Goal: Information Seeking & Learning: Learn about a topic

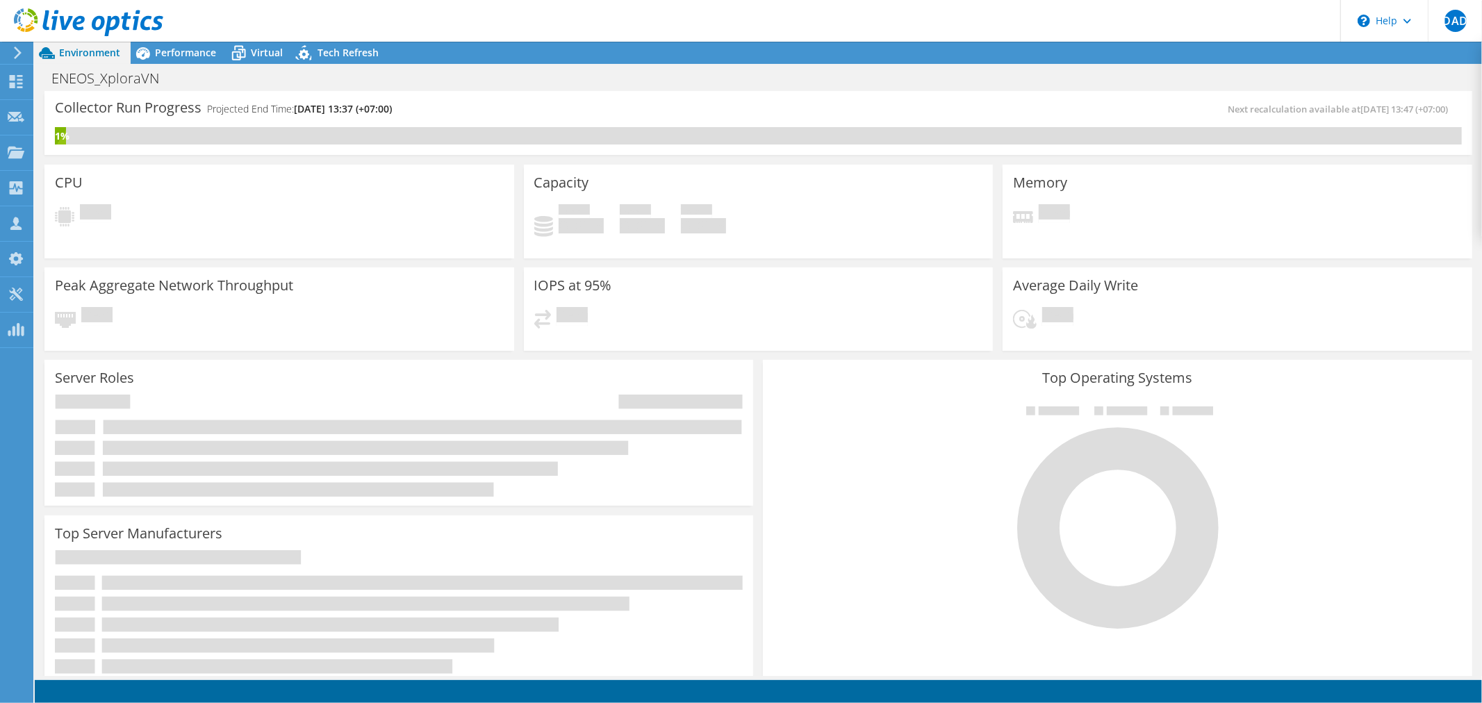
scroll to position [71, 0]
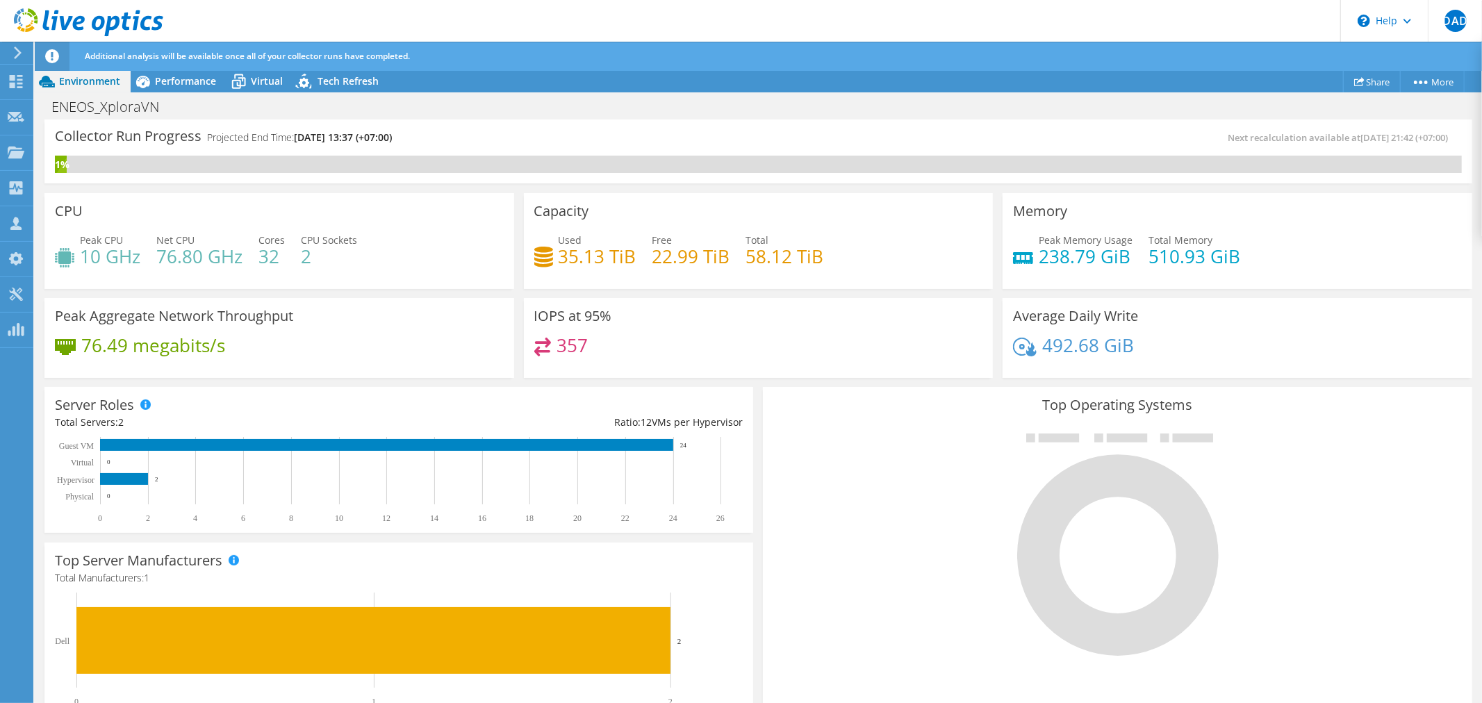
click at [1381, 466] on div at bounding box center [1117, 544] width 688 height 234
click at [184, 89] on div "Performance" at bounding box center [179, 81] width 96 height 22
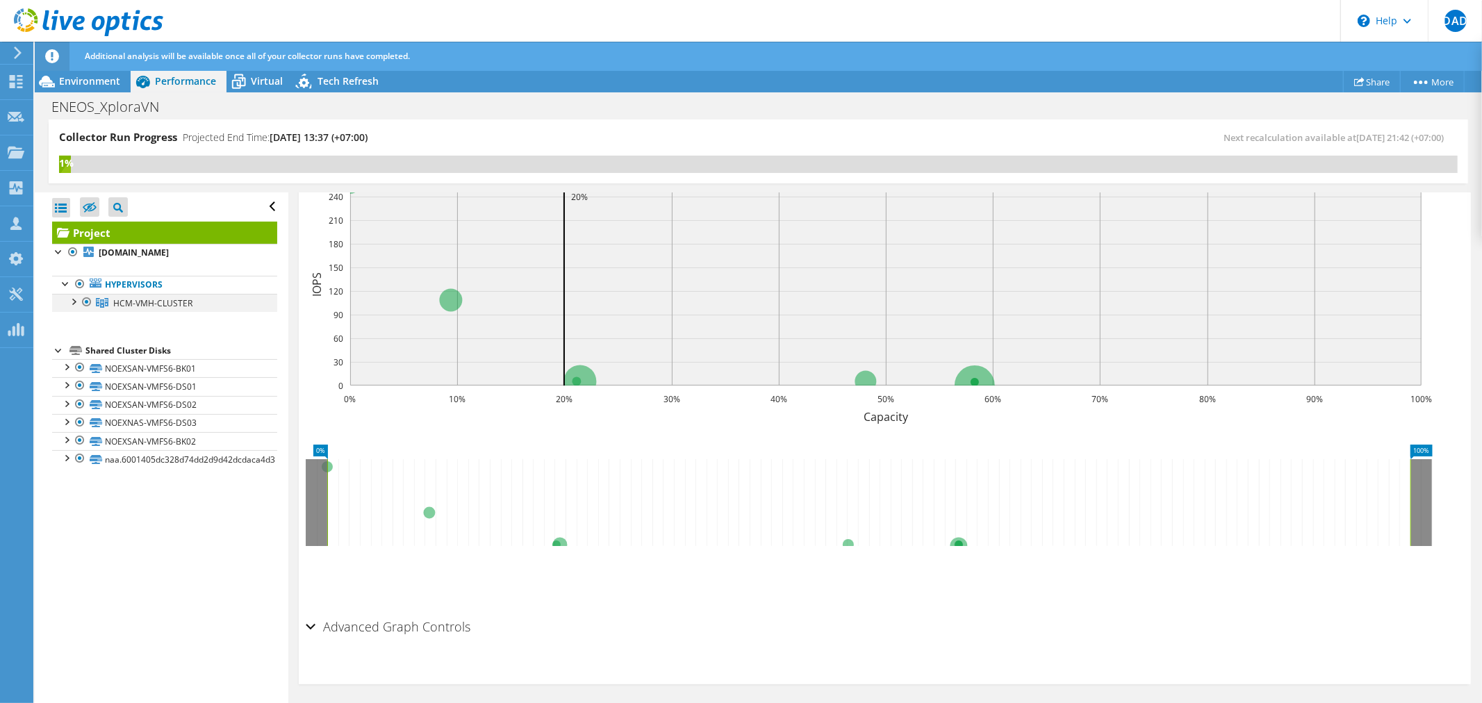
click at [70, 306] on div at bounding box center [73, 301] width 14 height 14
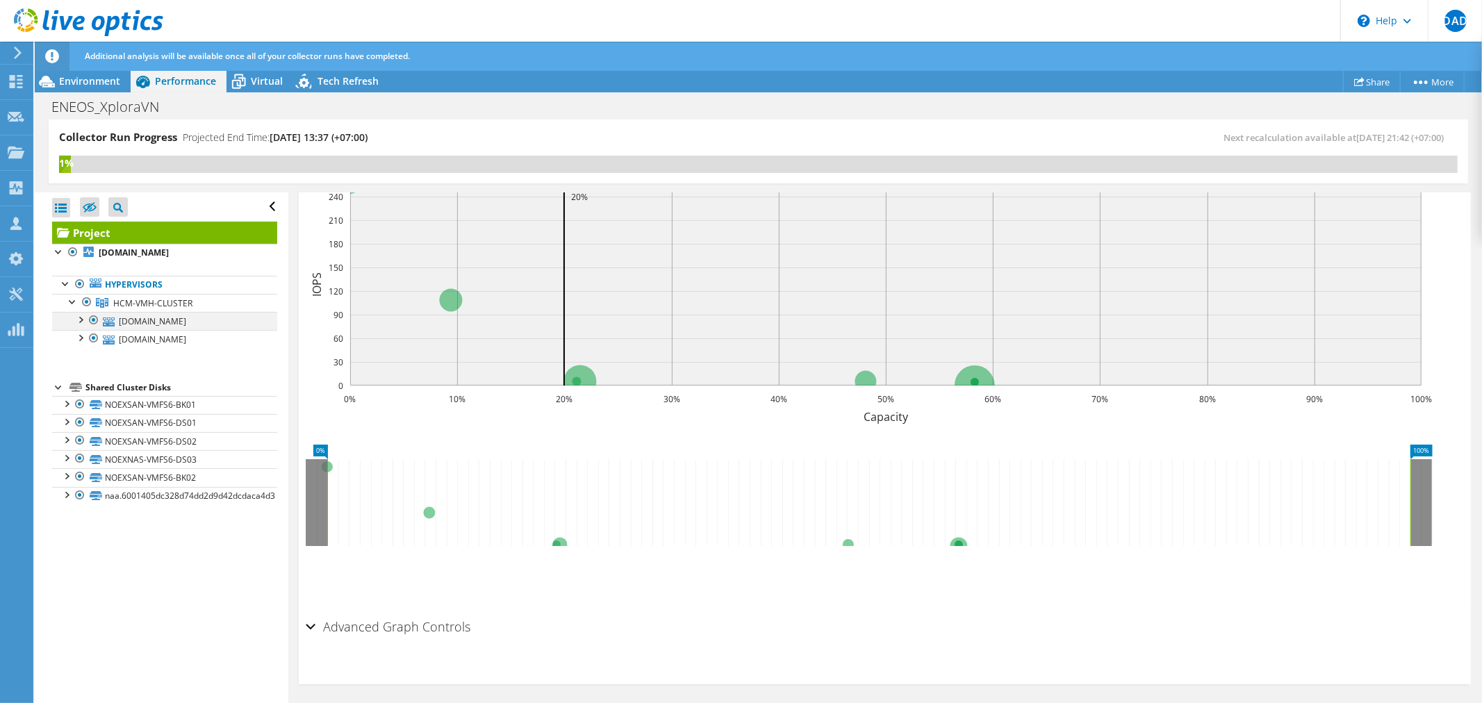
click at [78, 324] on div at bounding box center [80, 319] width 14 height 14
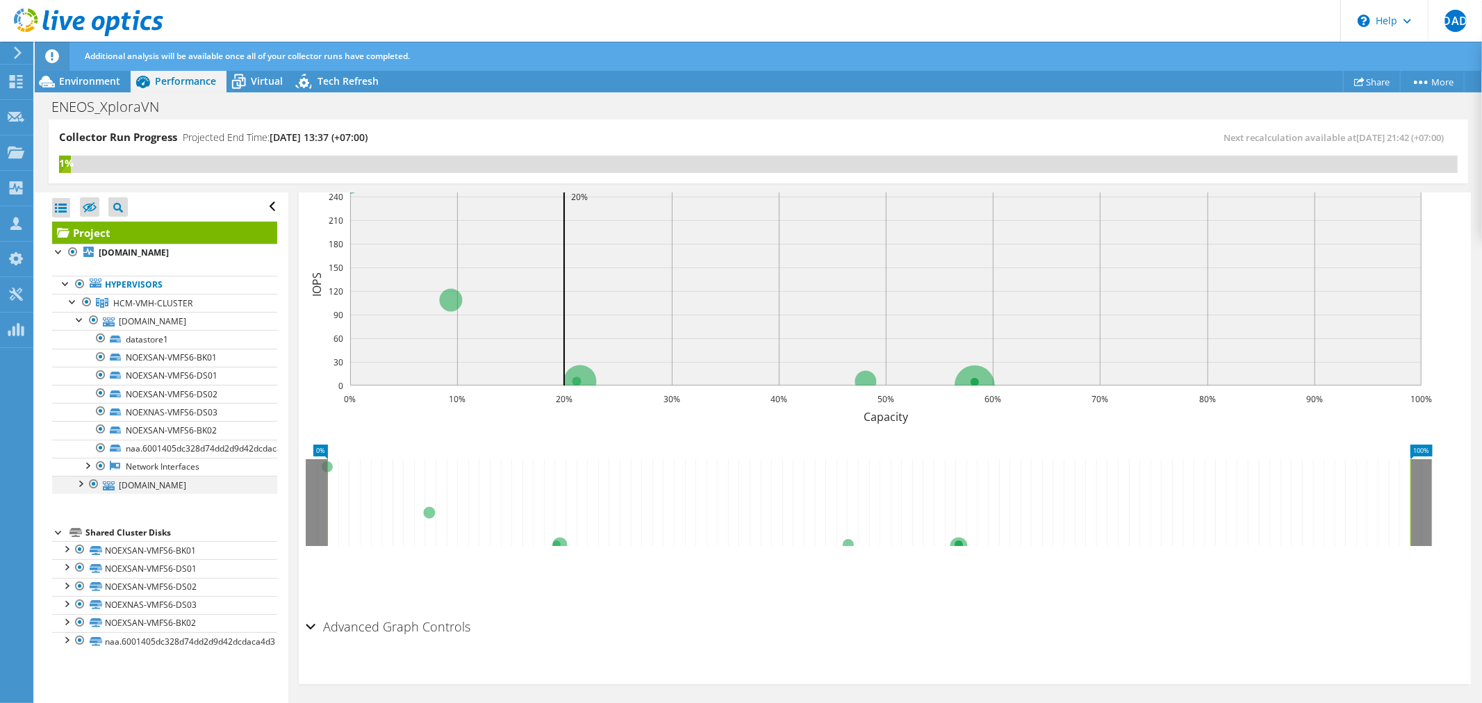
click at [77, 488] on div at bounding box center [80, 483] width 14 height 14
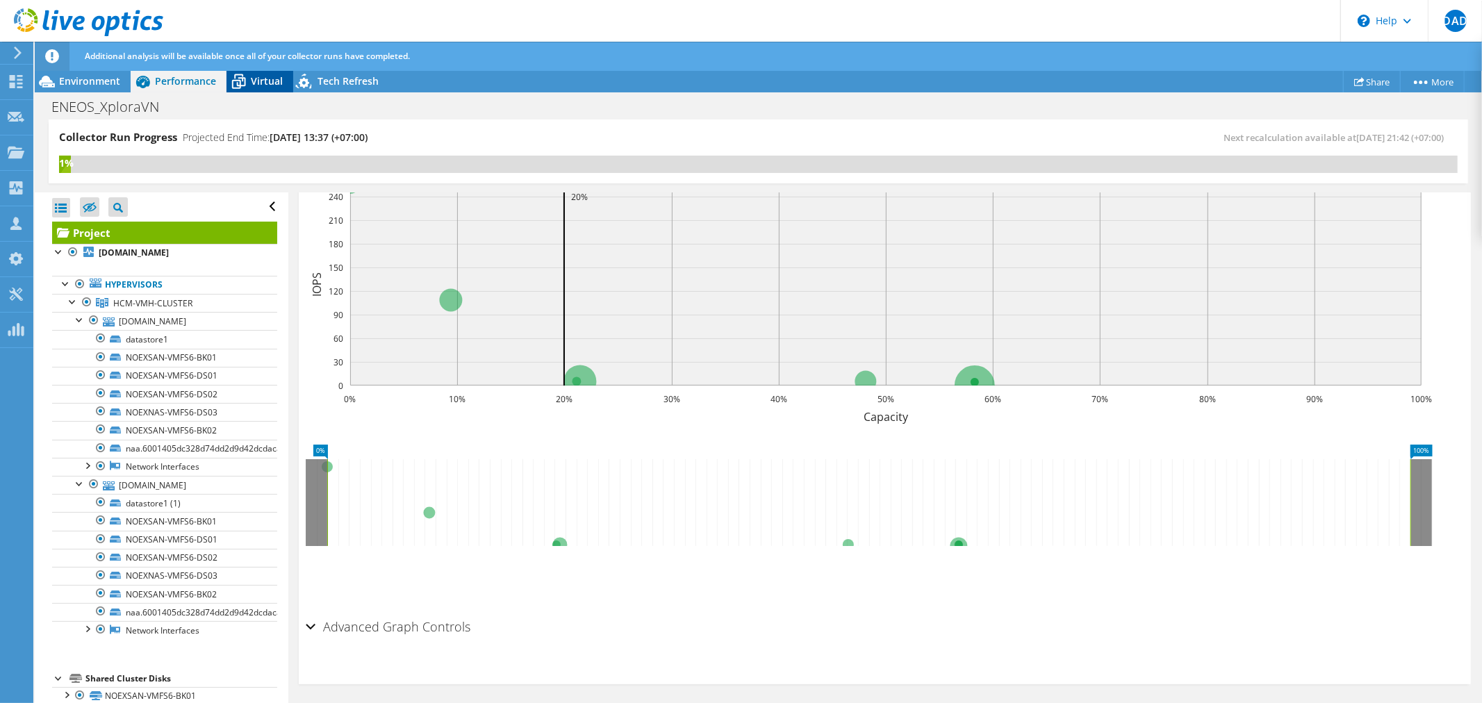
click at [241, 78] on icon at bounding box center [239, 82] width 14 height 11
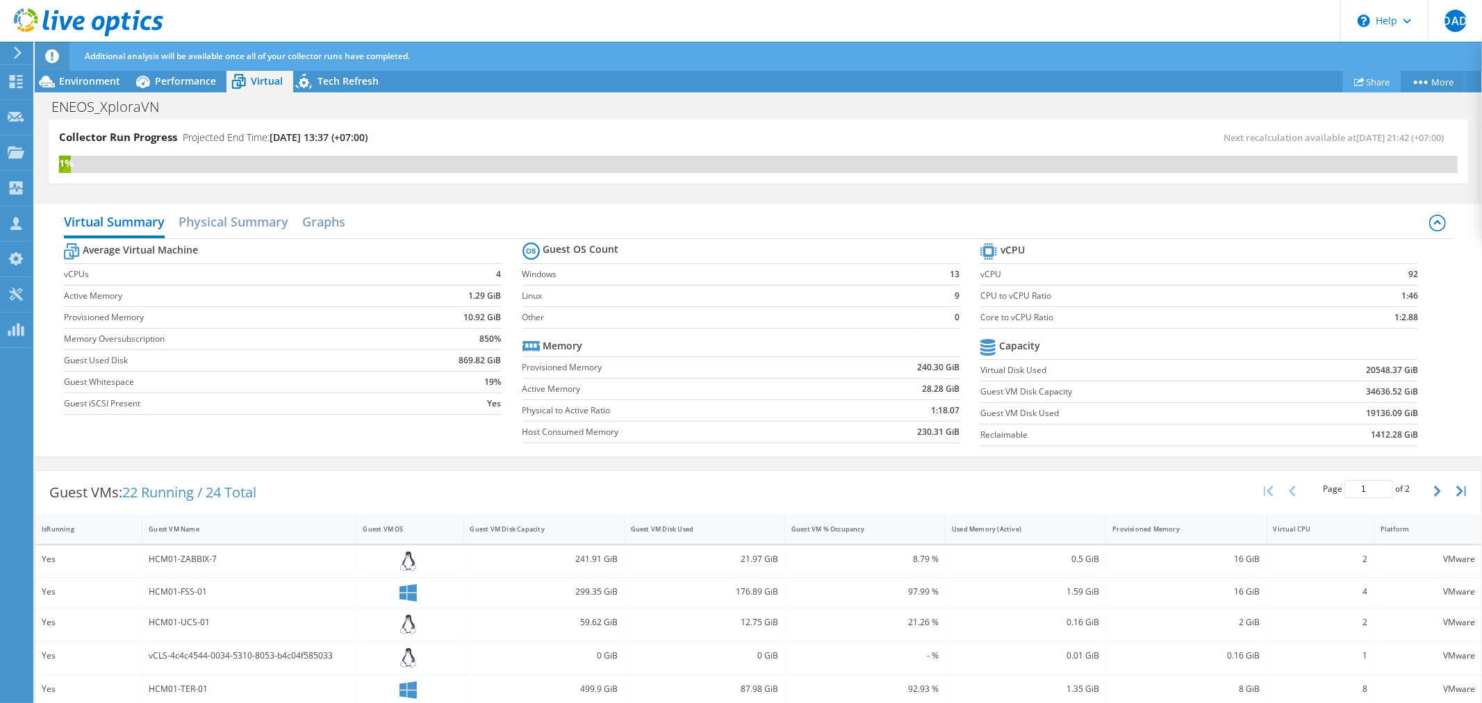
click at [1359, 80] on link "Share" at bounding box center [1372, 82] width 58 height 22
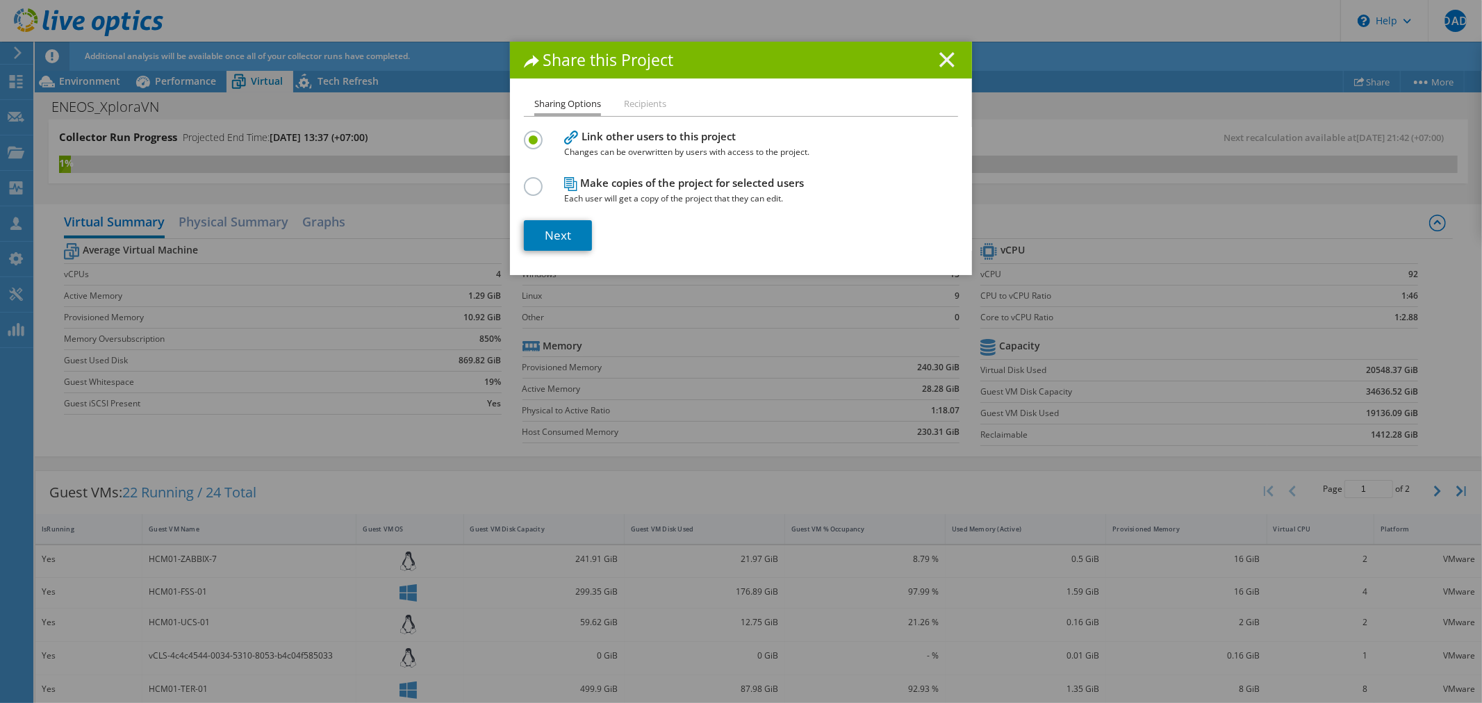
click at [940, 58] on icon at bounding box center [947, 59] width 15 height 15
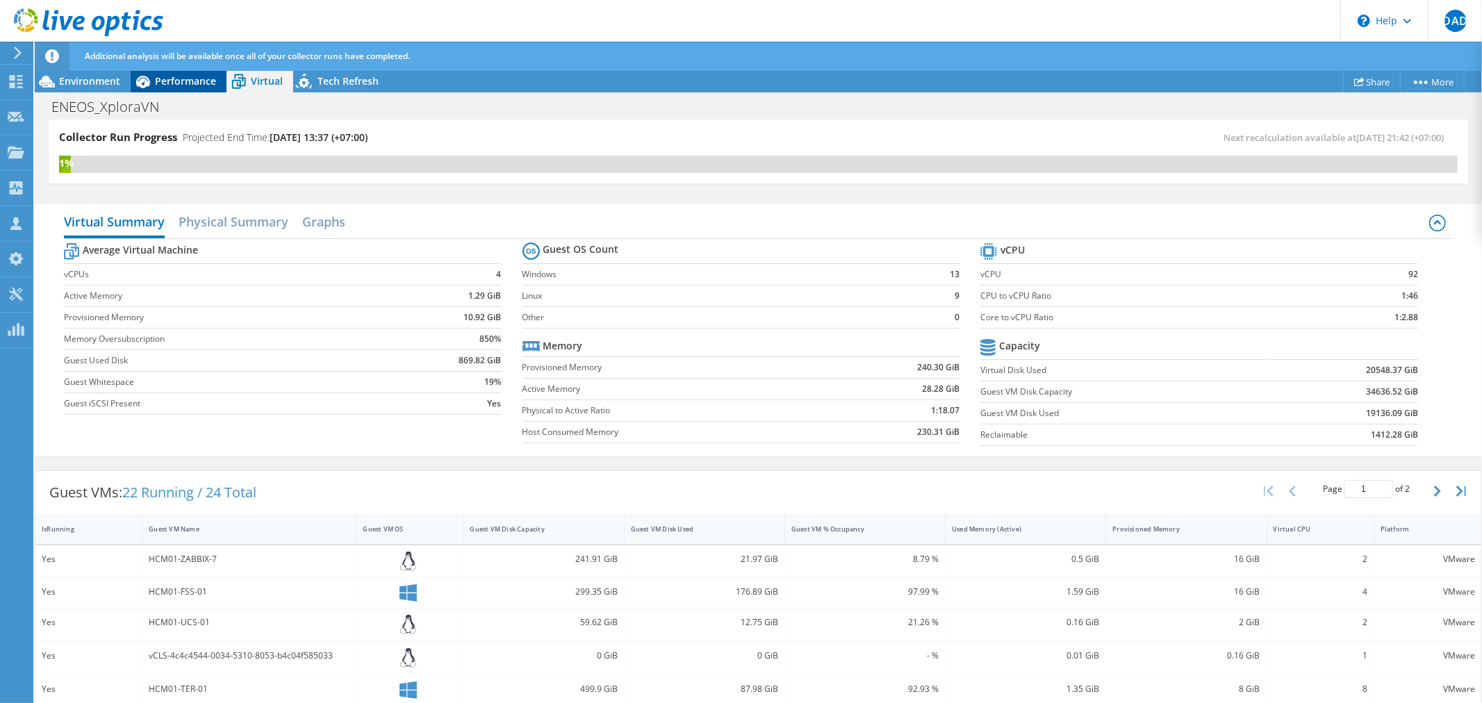
click at [153, 76] on icon at bounding box center [143, 81] width 24 height 24
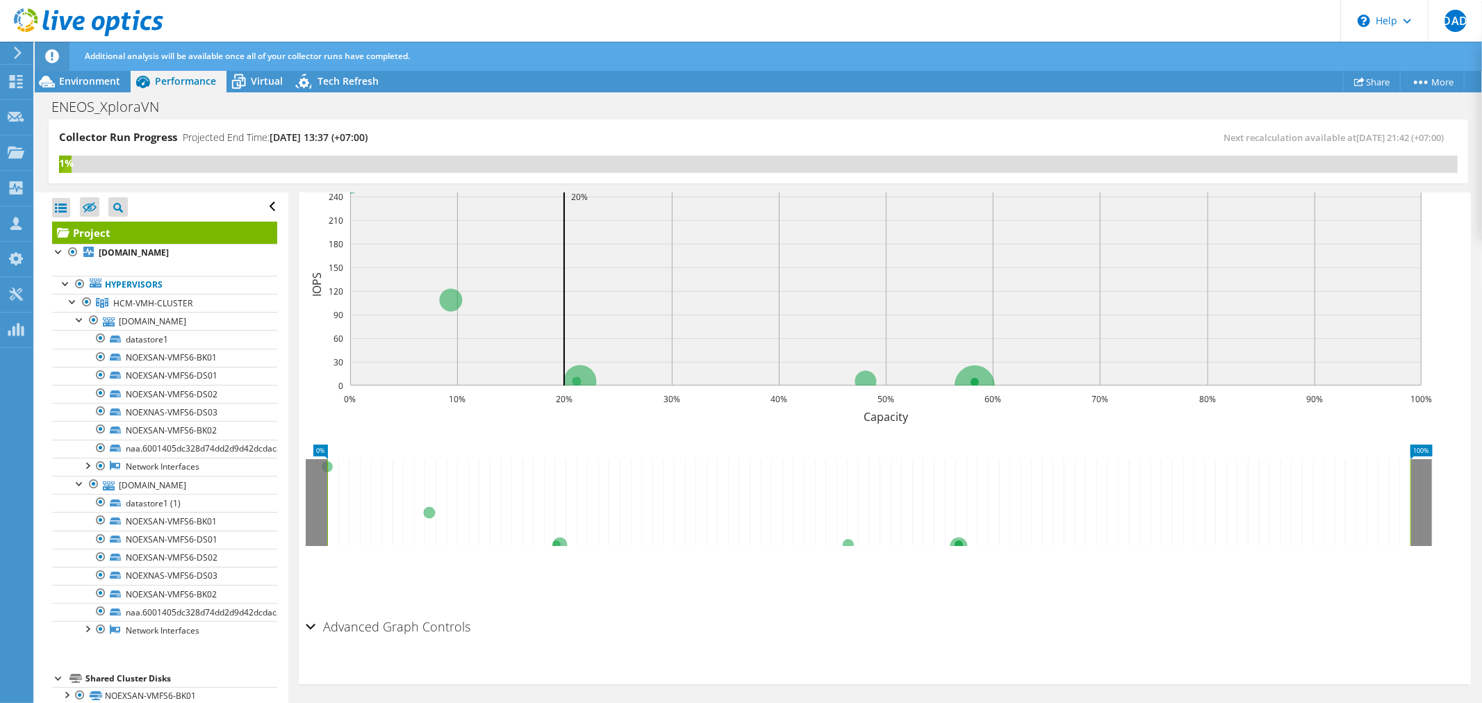
click at [691, 534] on icon at bounding box center [868, 502] width 1083 height 87
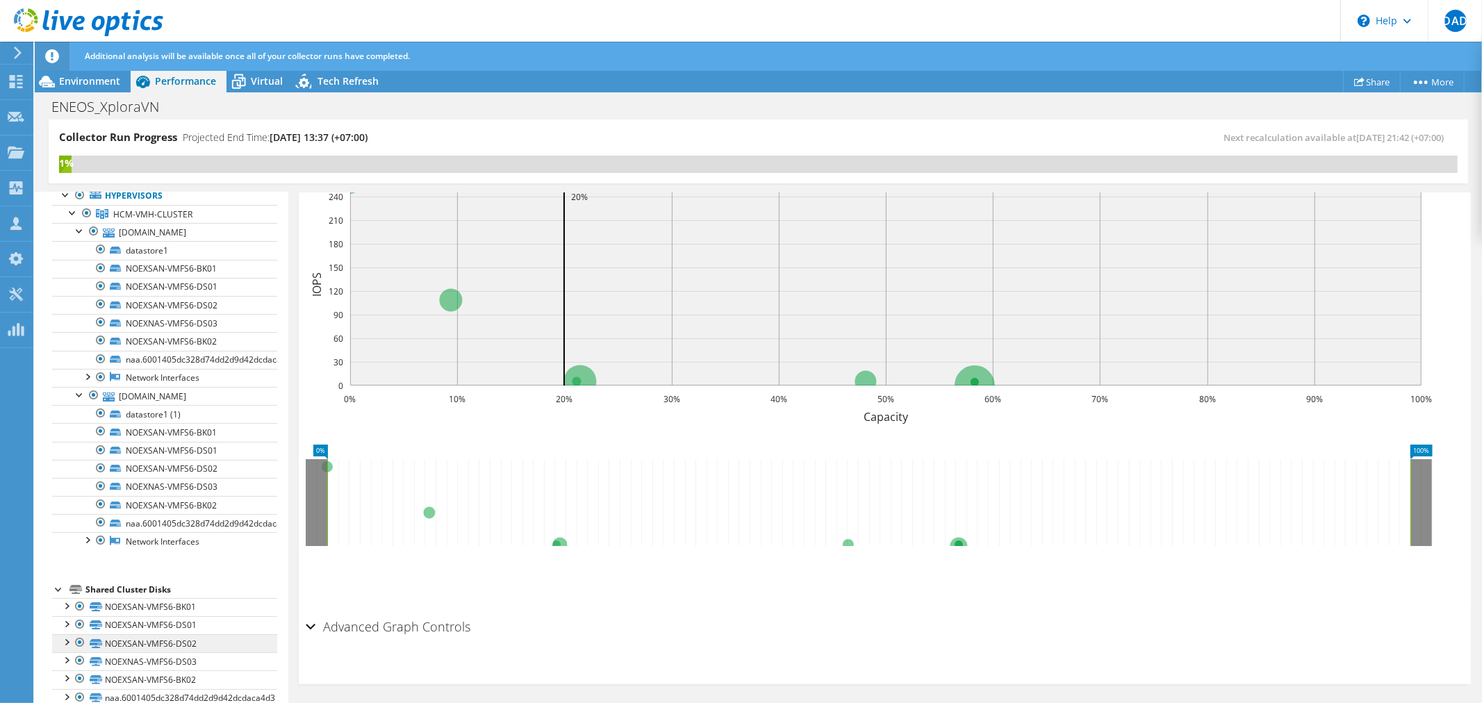
scroll to position [110, 0]
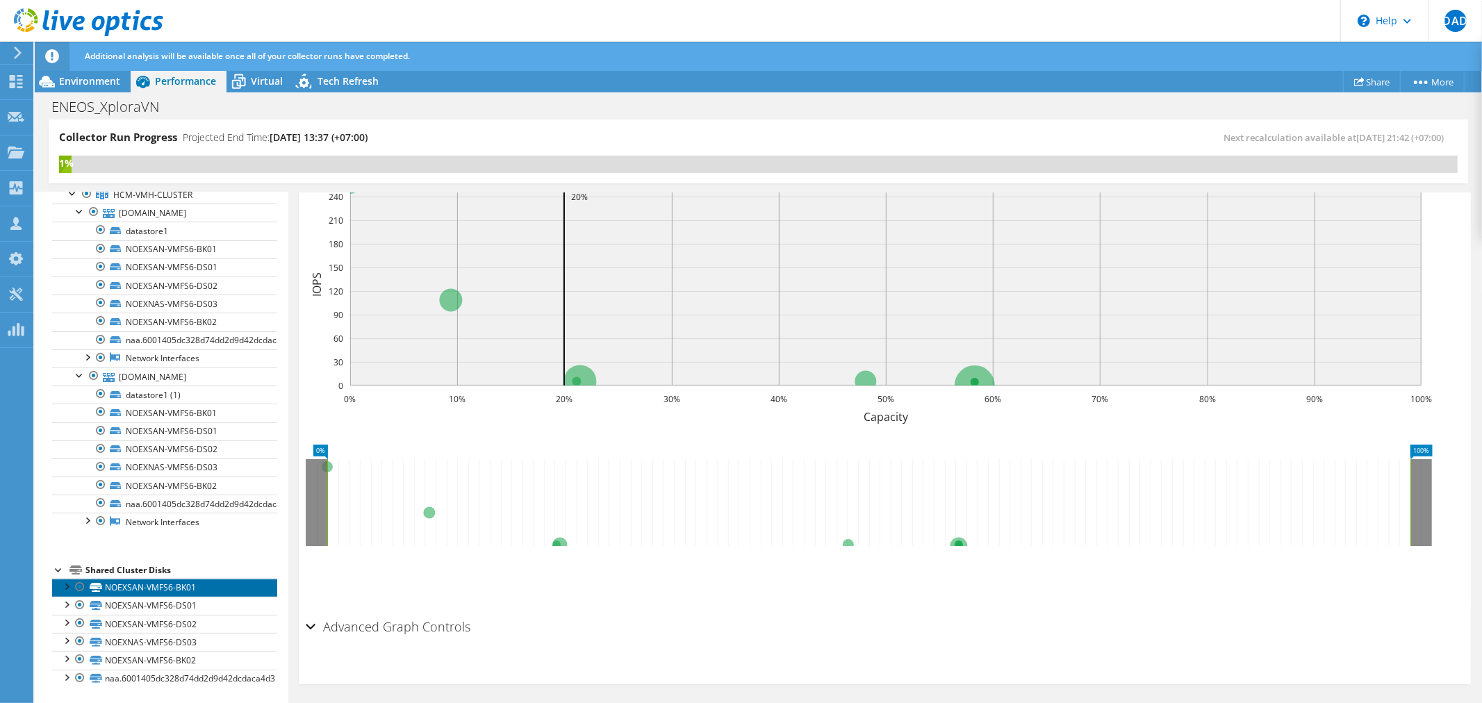
click at [197, 591] on link "NOEXSAN-VMFS6-BK01" at bounding box center [164, 588] width 225 height 18
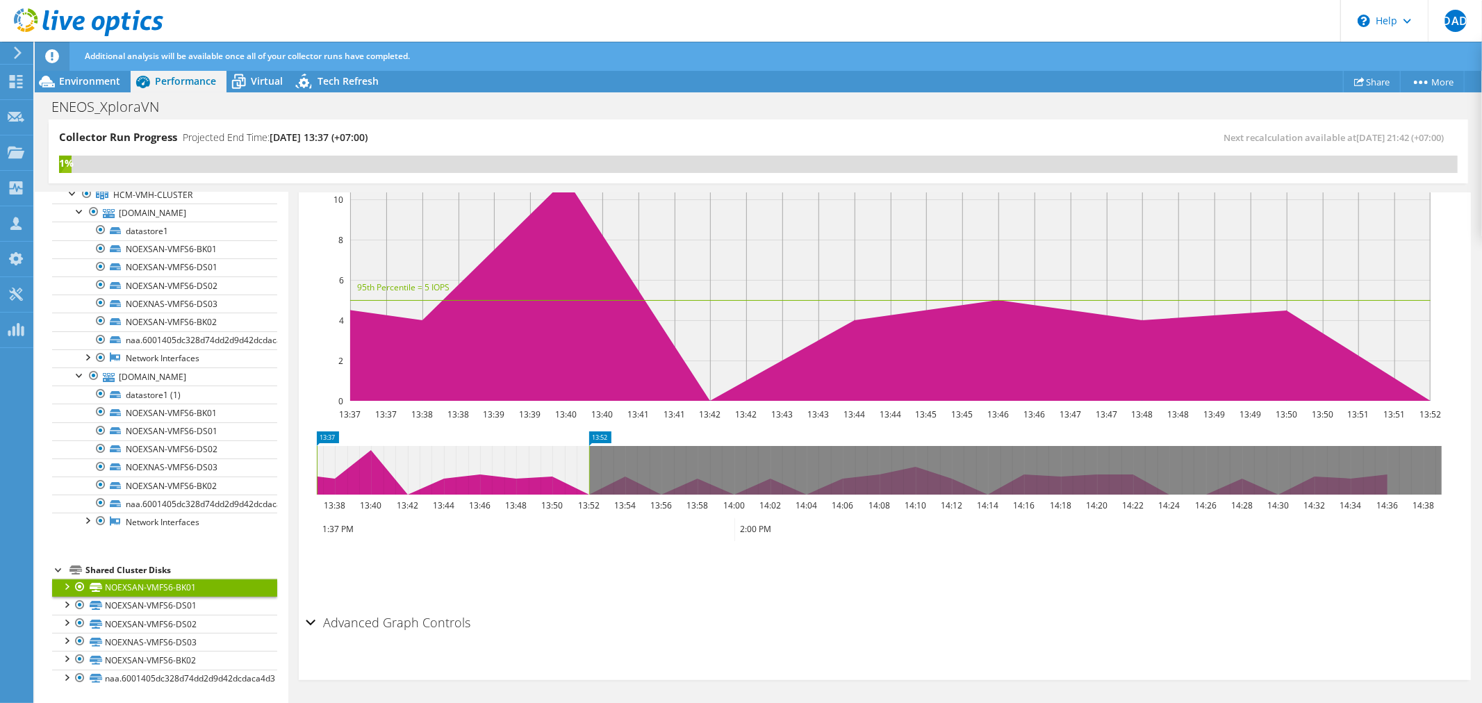
scroll to position [0, 0]
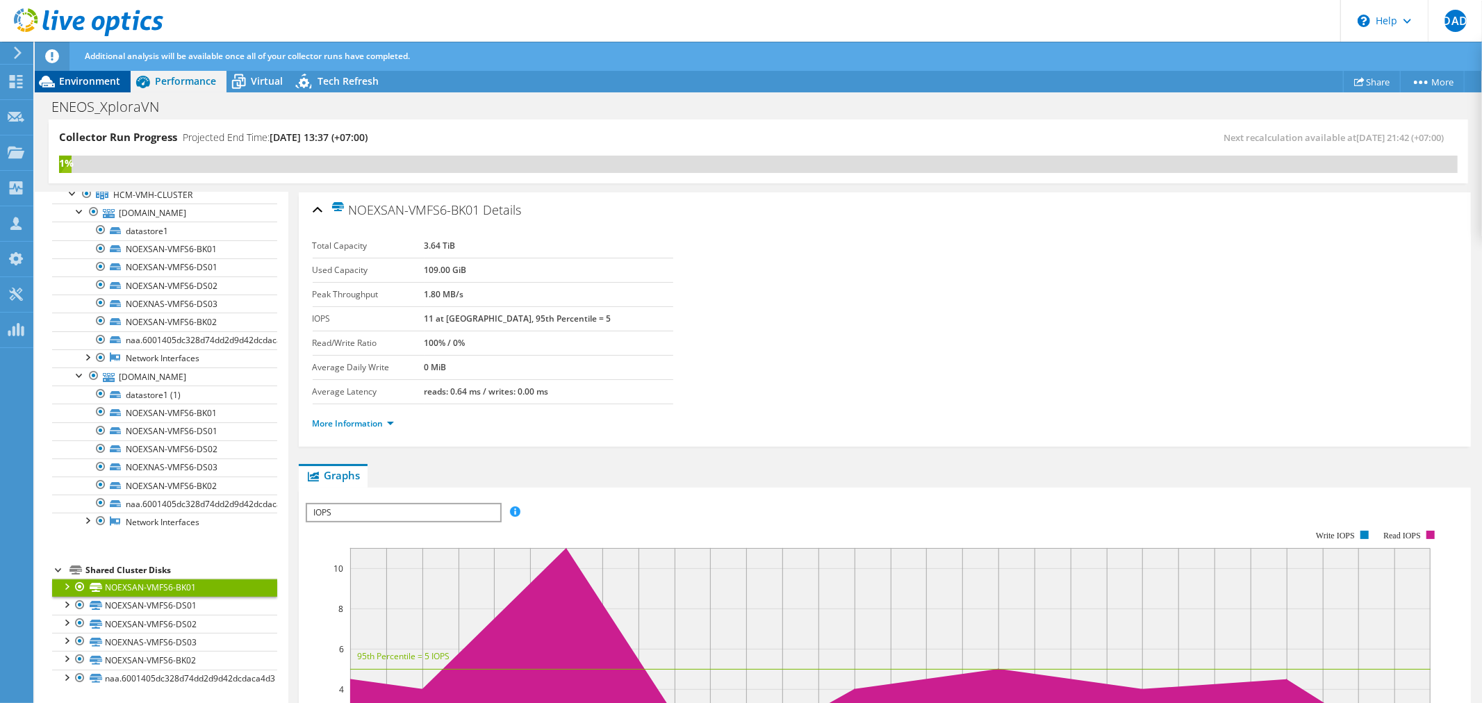
click at [101, 86] on span "Environment" at bounding box center [89, 80] width 61 height 13
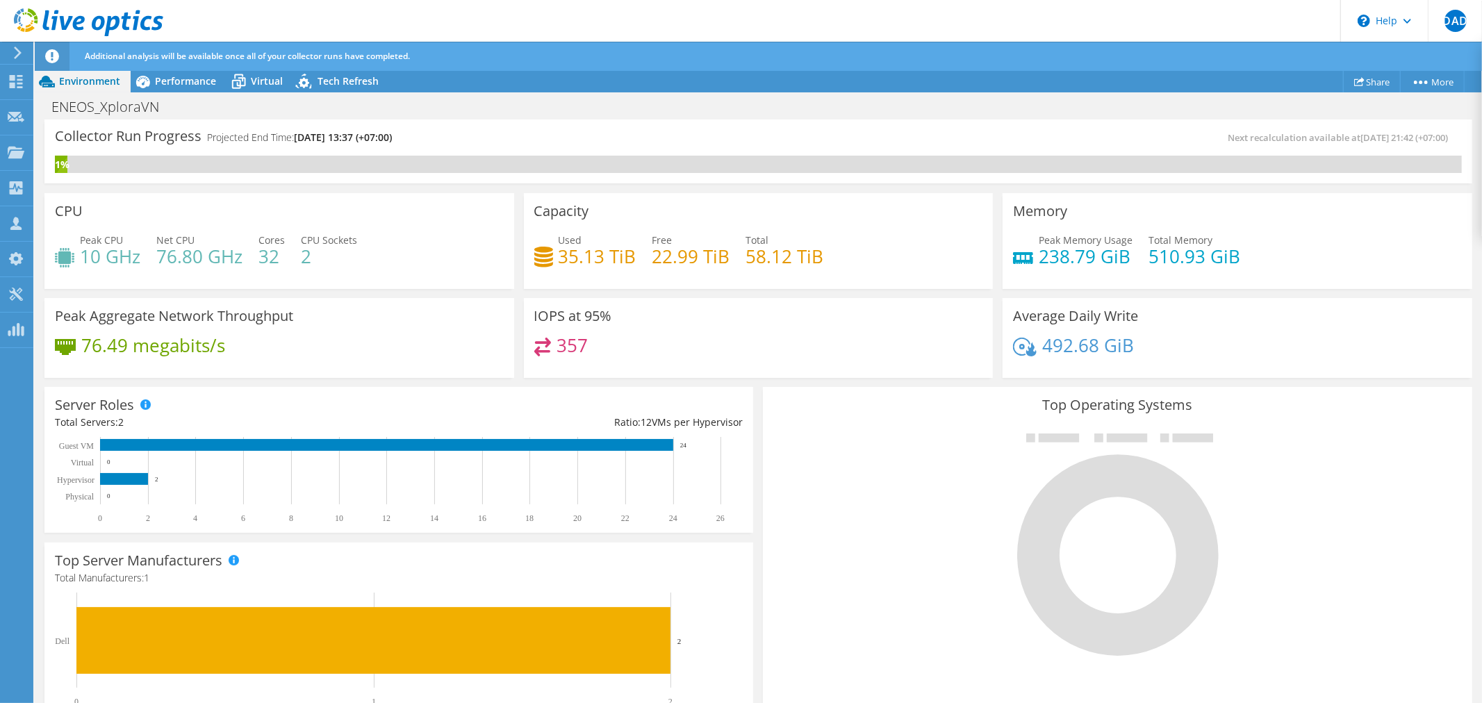
scroll to position [366, 0]
click at [196, 89] on div "Performance" at bounding box center [179, 81] width 96 height 22
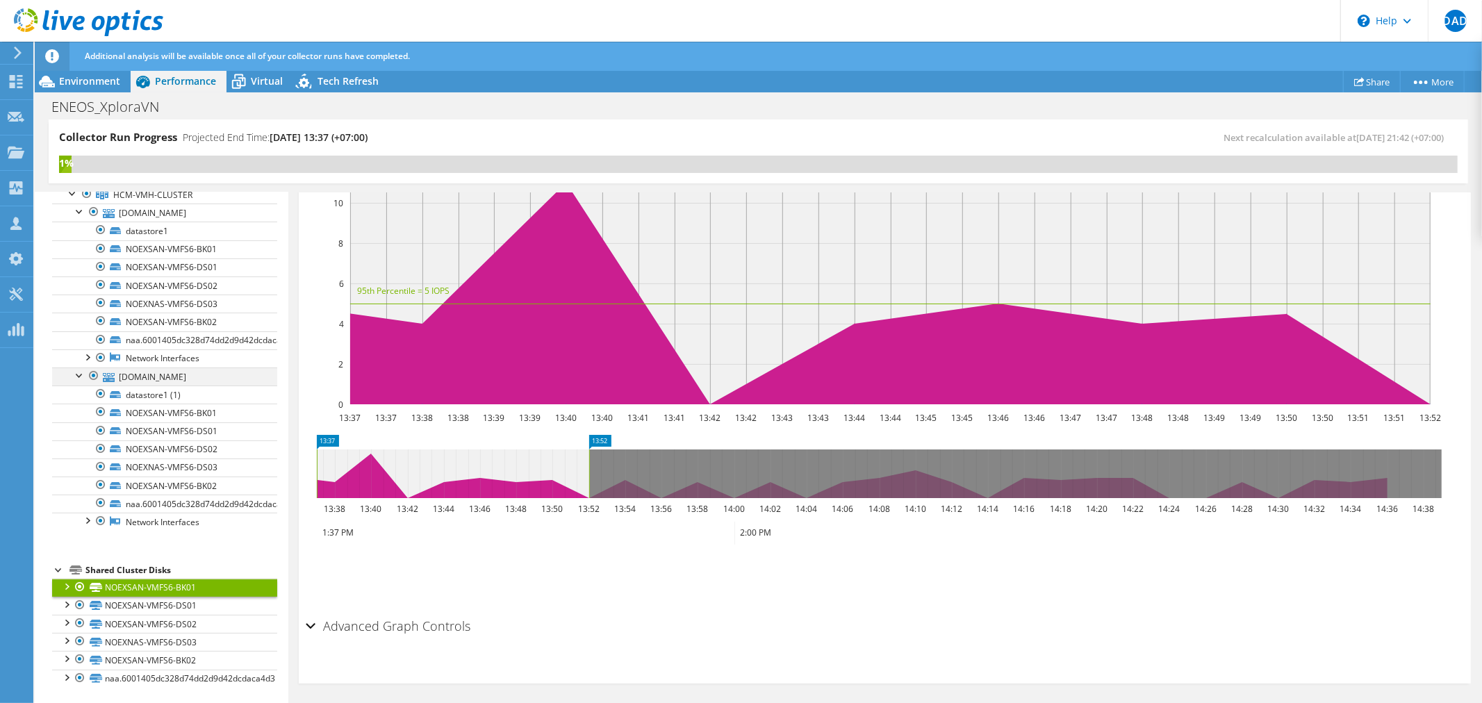
click at [73, 374] on div at bounding box center [80, 375] width 14 height 14
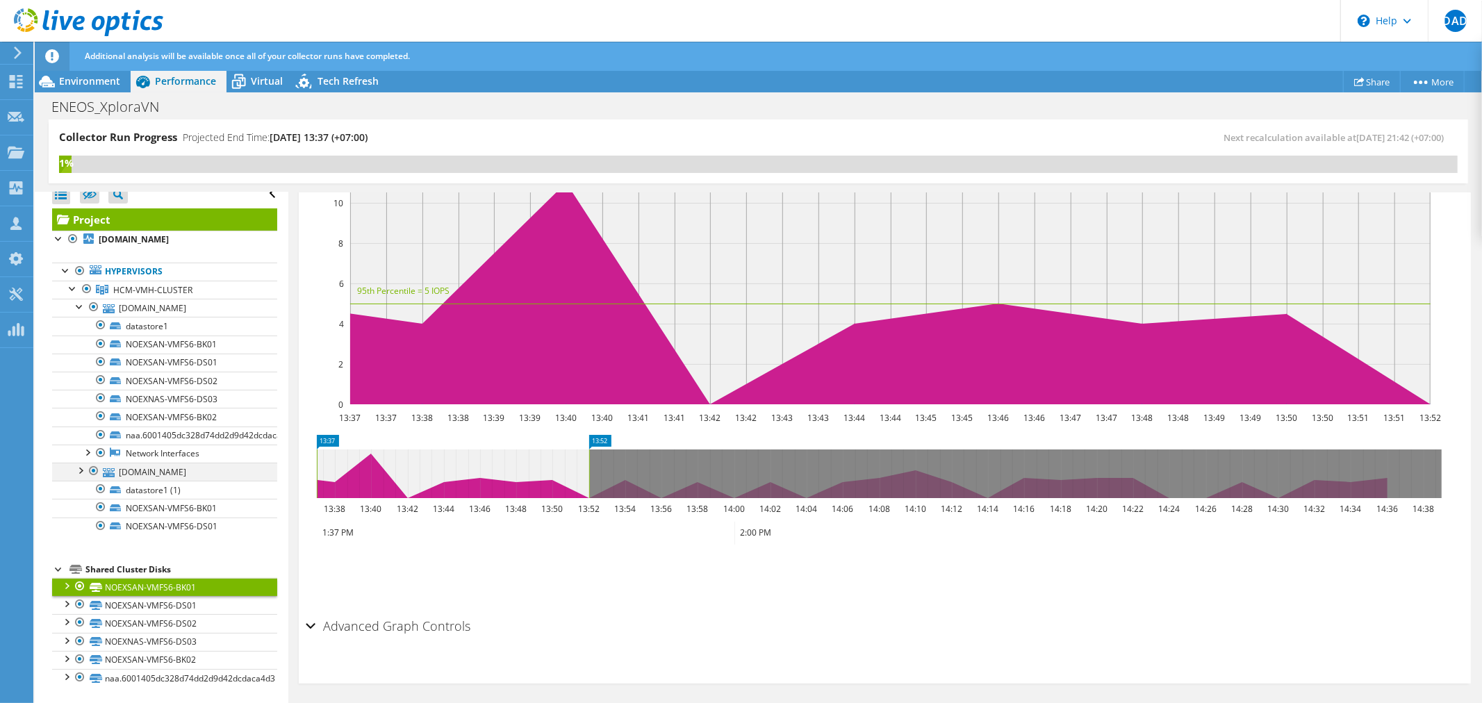
scroll to position [0, 0]
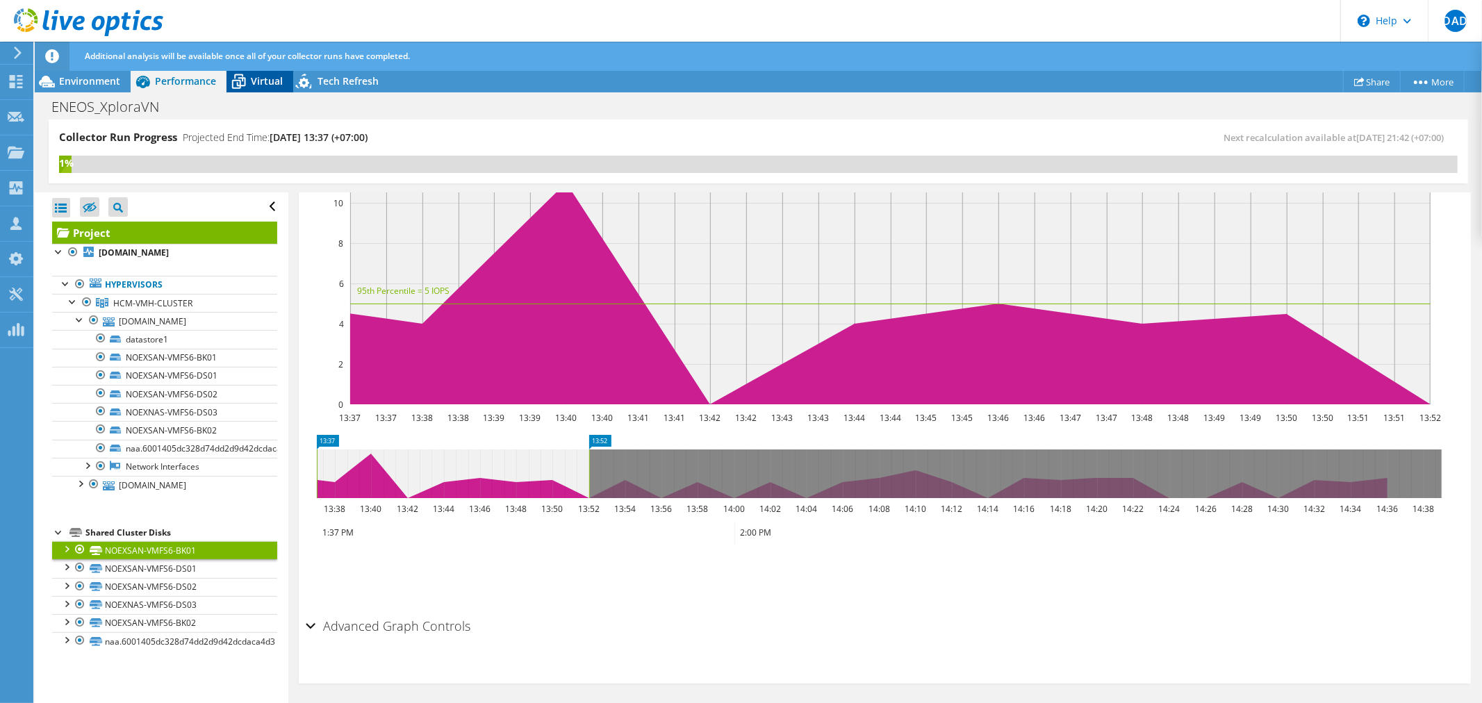
click at [268, 88] on div "Virtual" at bounding box center [260, 81] width 67 height 22
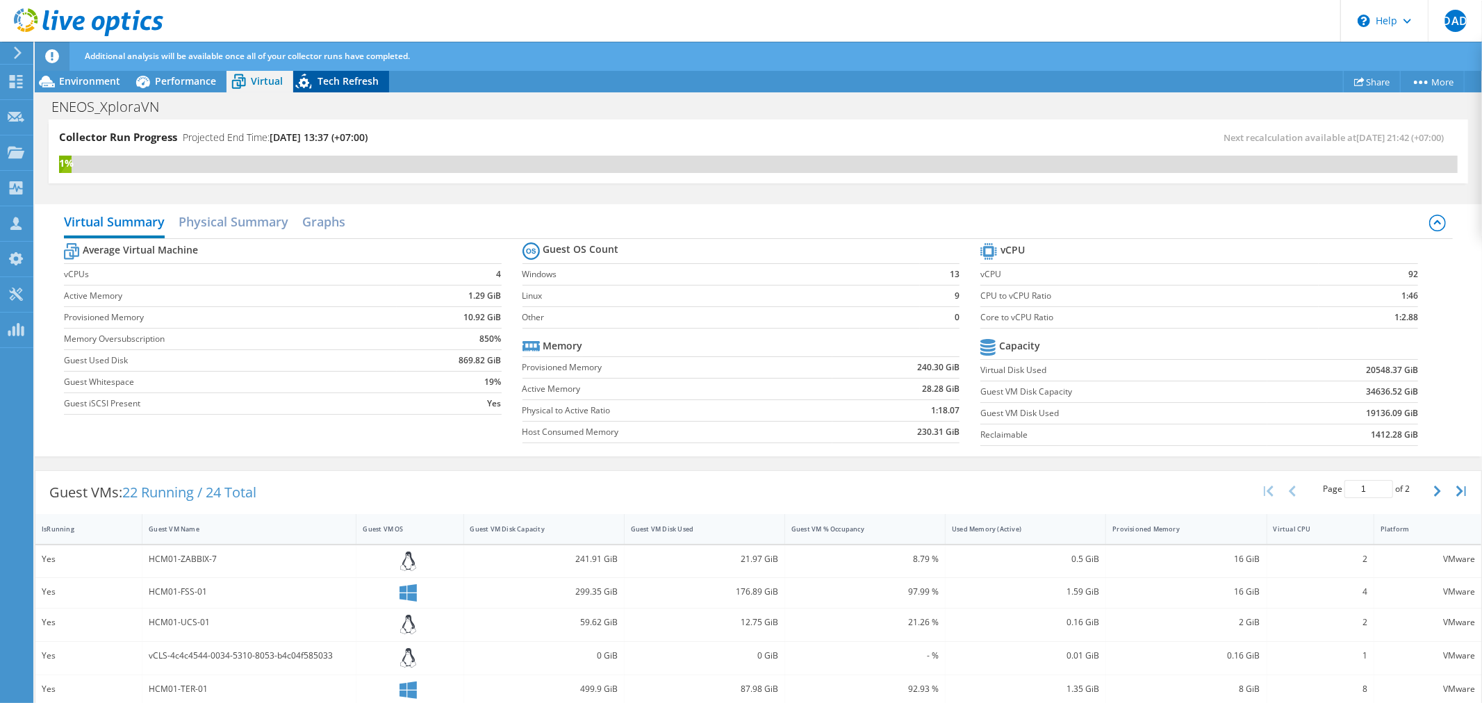
click at [293, 92] on icon at bounding box center [305, 83] width 24 height 28
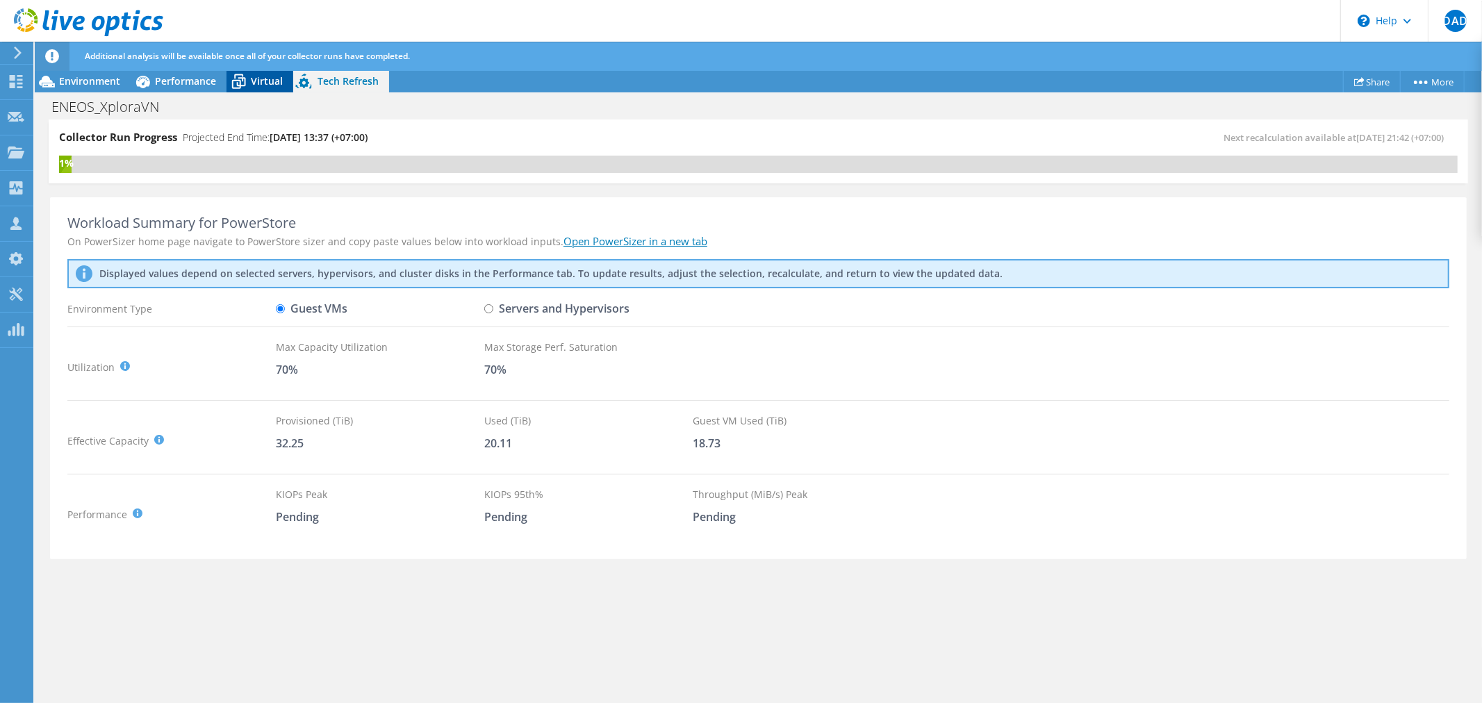
click at [265, 85] on span "Virtual" at bounding box center [267, 80] width 32 height 13
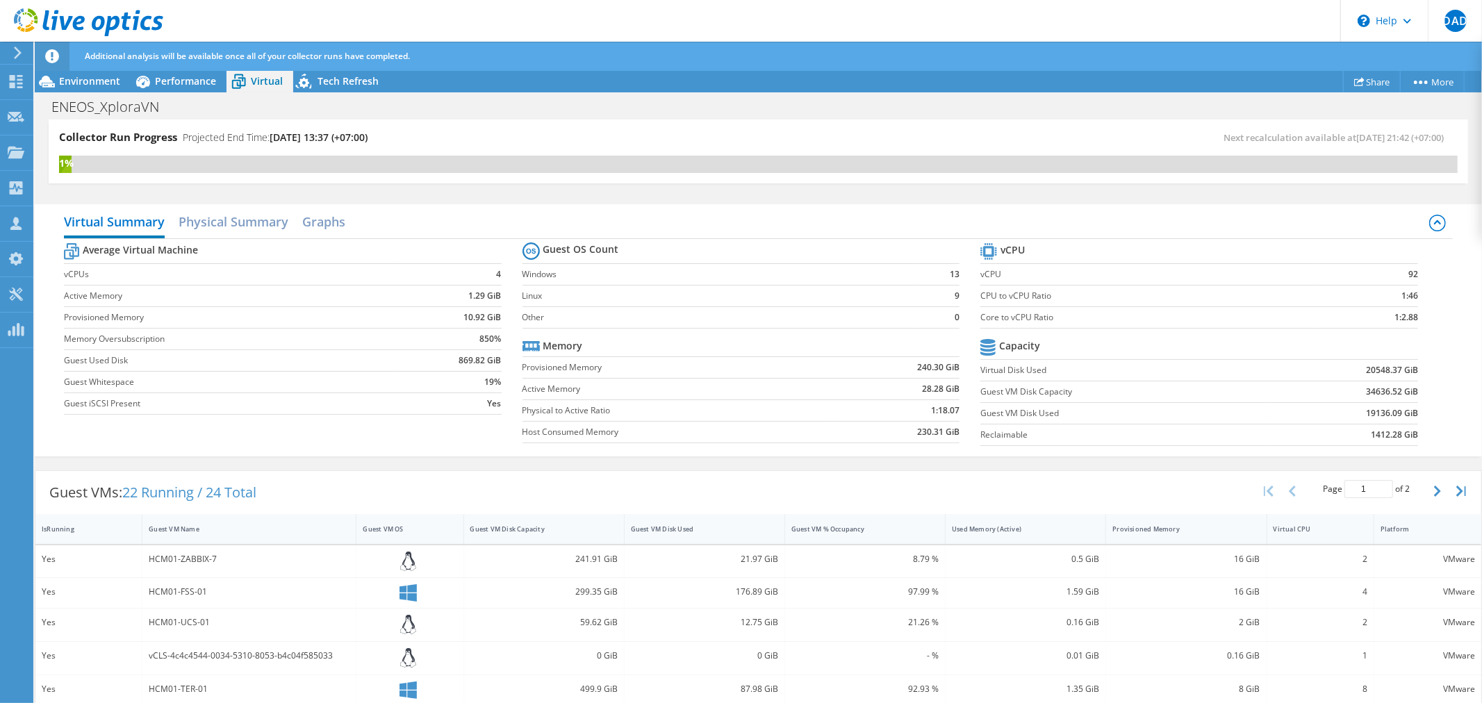
click at [440, 397] on td "Yes" at bounding box center [449, 404] width 105 height 22
click at [518, 486] on div "Guest VMs: 22 Running / 24 Total Page 1 of 2 5 rows 10 rows 20 rows 25 rows 50 …" at bounding box center [758, 492] width 1446 height 43
